Goal: Navigation & Orientation: Find specific page/section

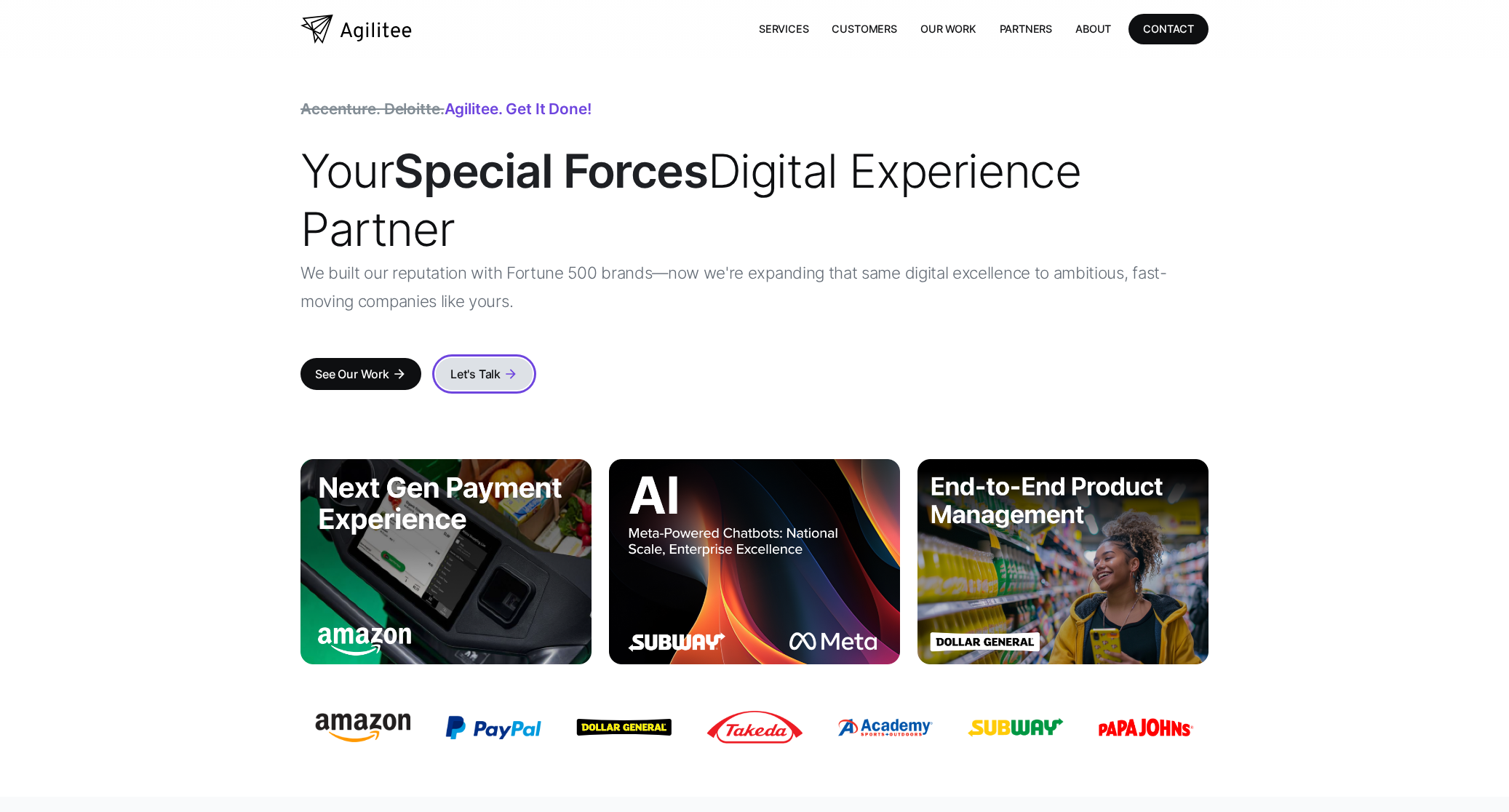
click at [510, 376] on div "arrow_forward" at bounding box center [510, 373] width 14 height 14
click at [358, 370] on div "See Our Work" at bounding box center [352, 373] width 75 height 20
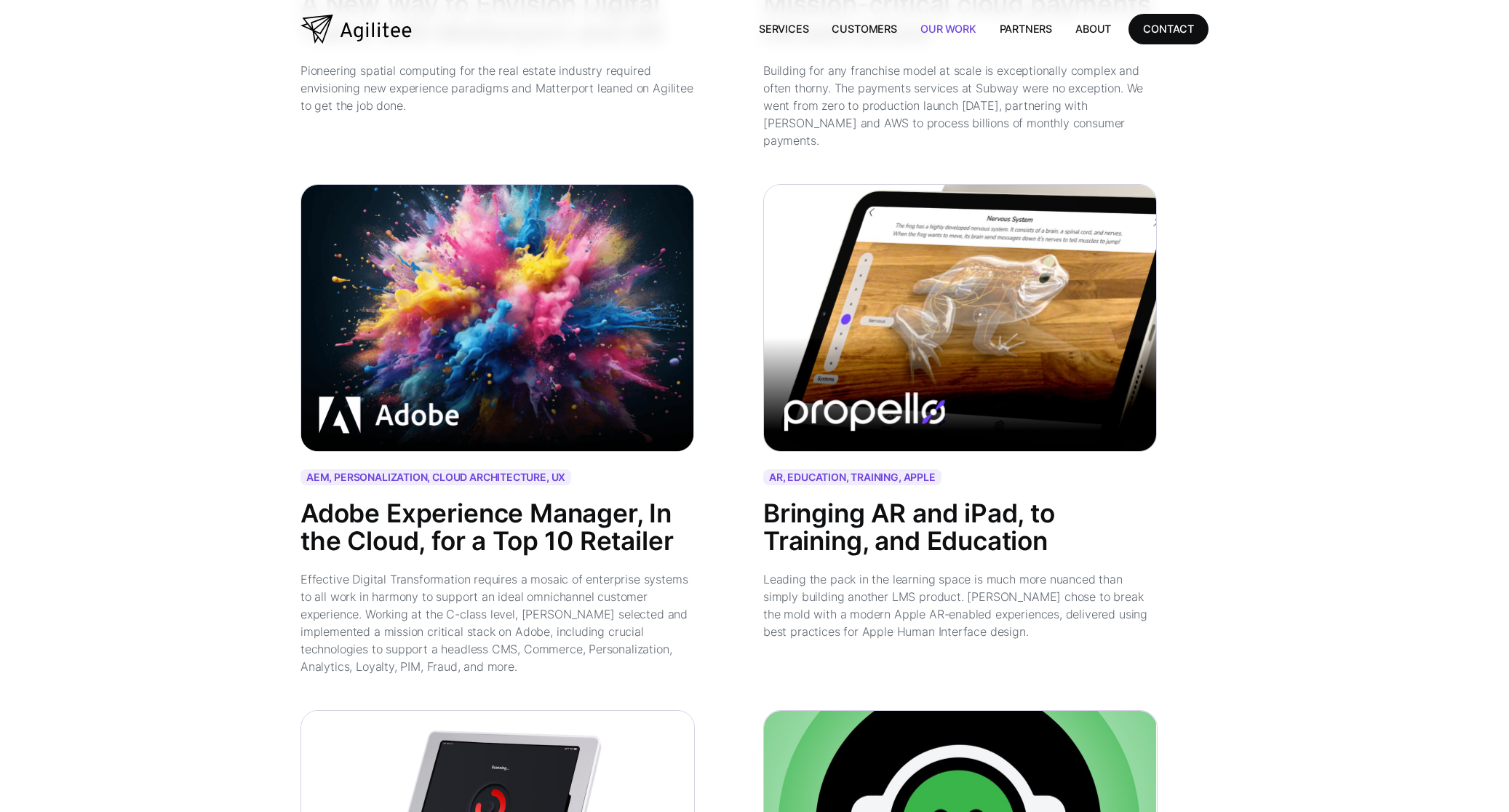
scroll to position [2909, 0]
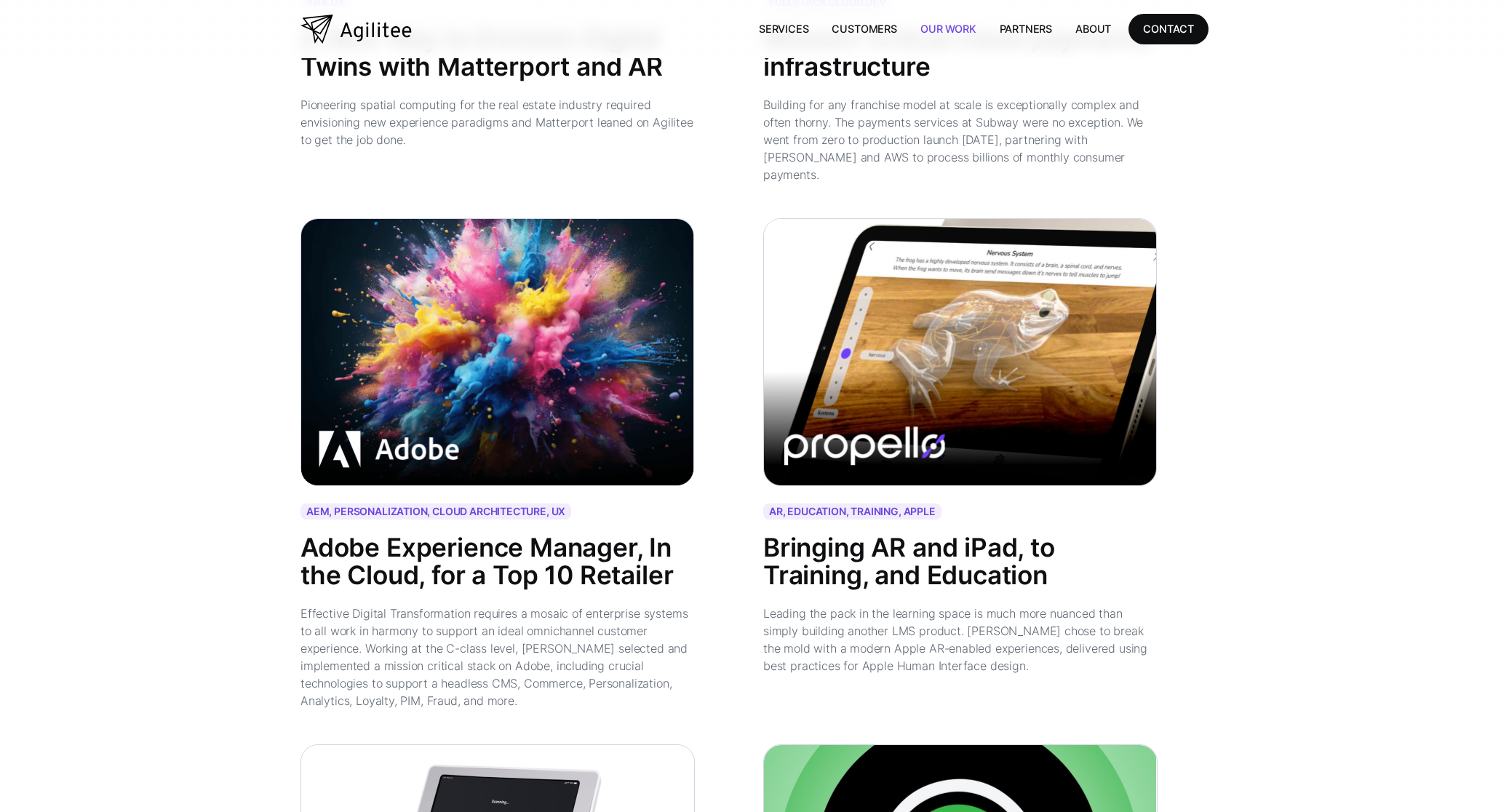
click at [341, 25] on img "home" at bounding box center [356, 28] width 111 height 29
